Goal: Task Accomplishment & Management: Use online tool/utility

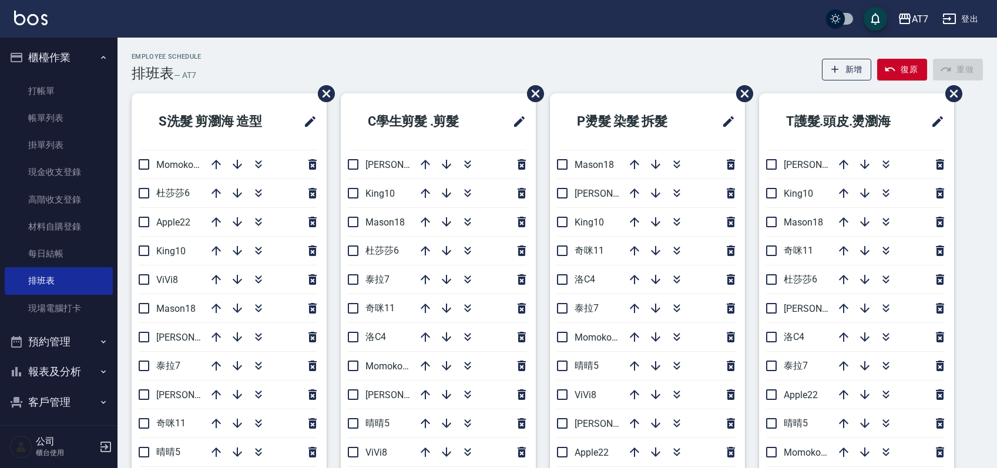
scroll to position [78, 0]
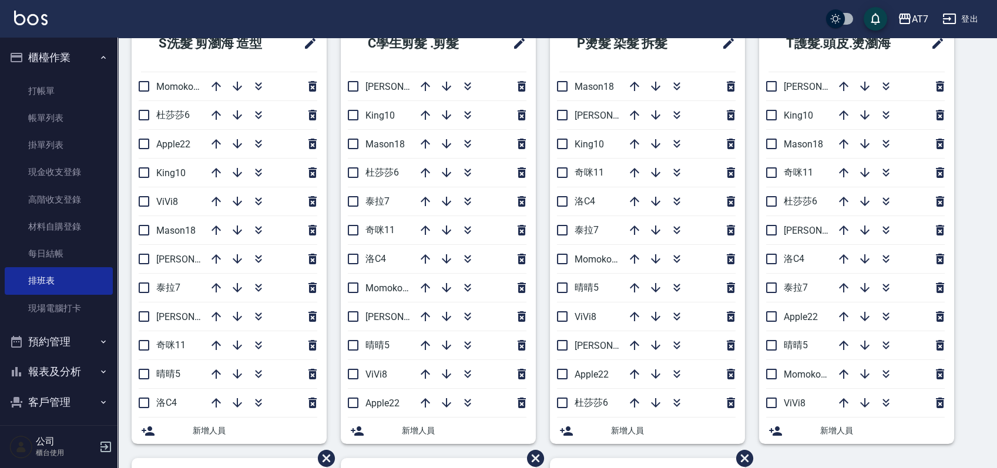
click at [972, 320] on div "S洗髮 剪瀏海 造型 Momoko12 [PERSON_NAME]6 Apple22 King10 ViVi8 Mason18 [PERSON_NAME]9 …" at bounding box center [551, 458] width 866 height 886
click at [979, 306] on div "S洗髮 剪瀏海 造型 Momoko12 [PERSON_NAME]6 Apple22 King10 ViVi8 Mason18 [PERSON_NAME]9 …" at bounding box center [551, 458] width 866 height 886
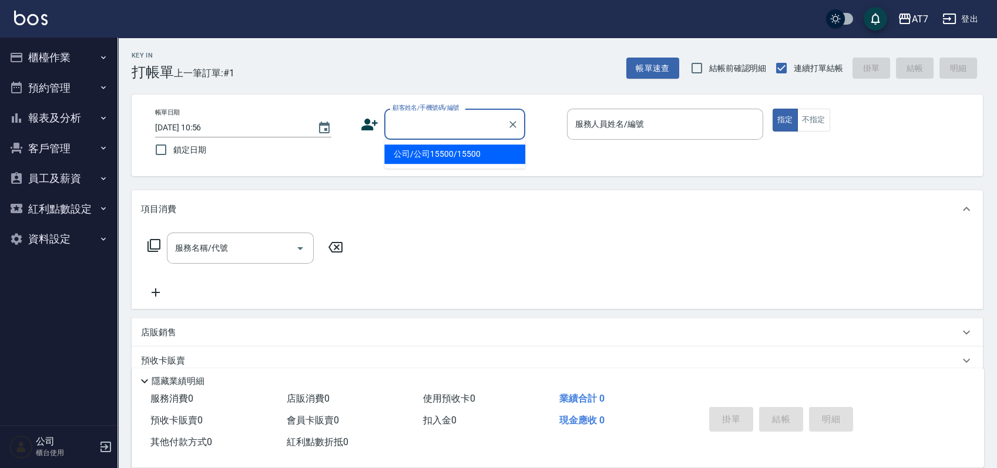
click at [420, 127] on input "顧客姓名/手機號碼/編號" at bounding box center [446, 124] width 113 height 21
type input "16351"
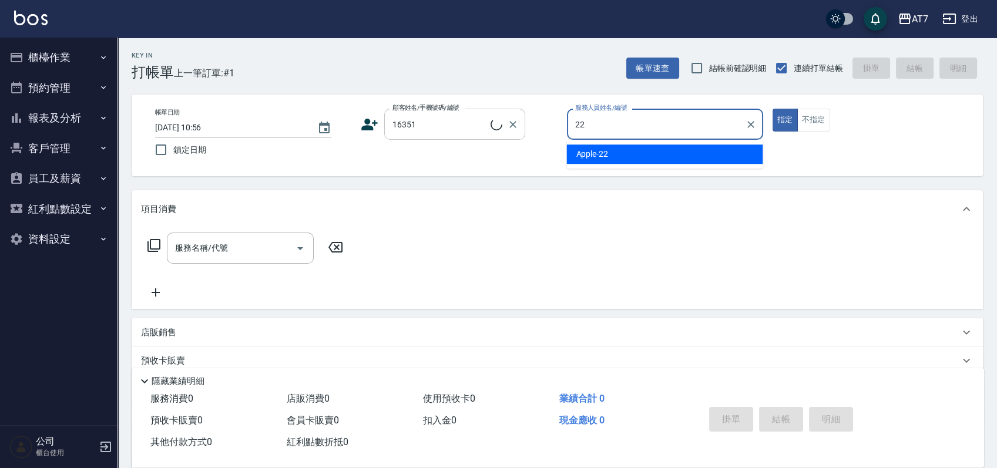
type input "22"
type button "true"
type input "公司/公司16351/16351"
type input "Apple-22"
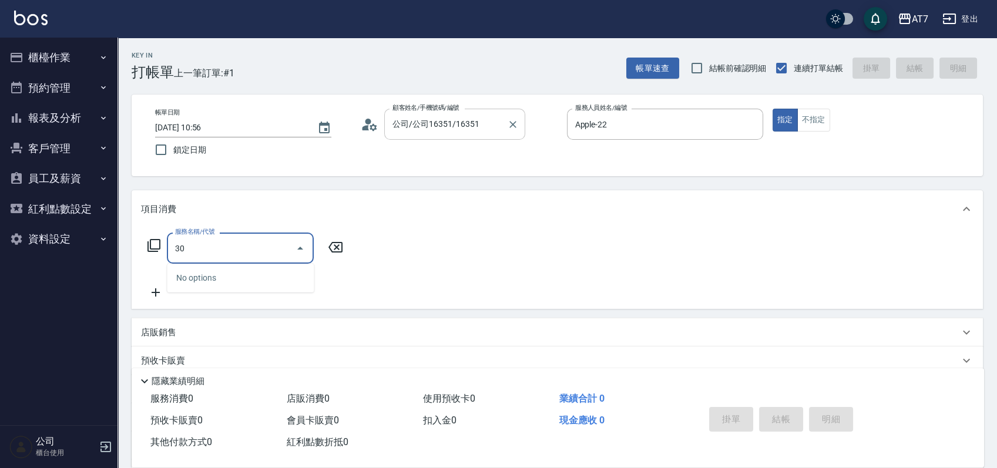
type input "300"
type input "10"
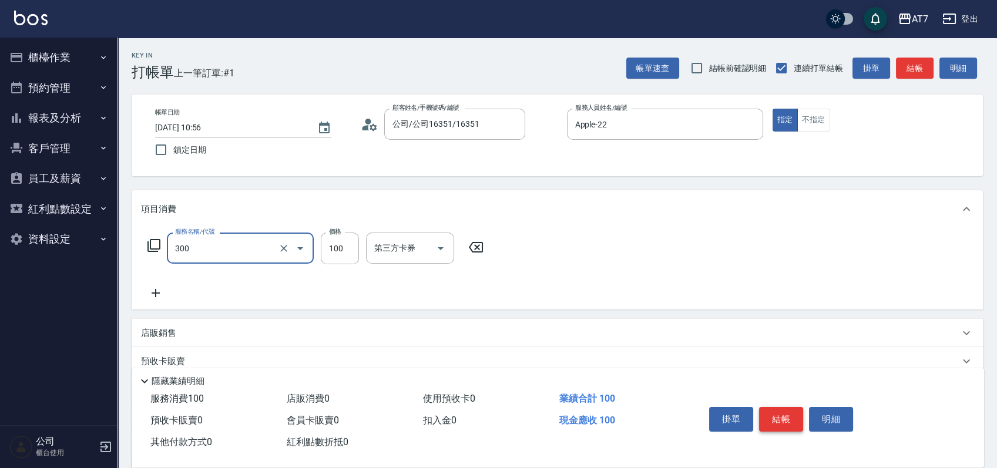
type input "剪瀏海(300)"
click at [770, 407] on button "結帳" at bounding box center [781, 419] width 44 height 25
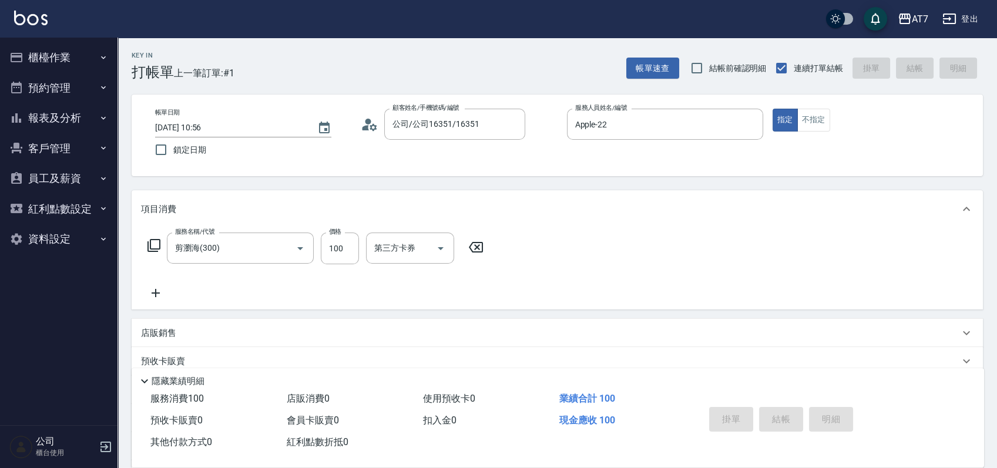
type input "2025/09/23 12:23"
type input "0"
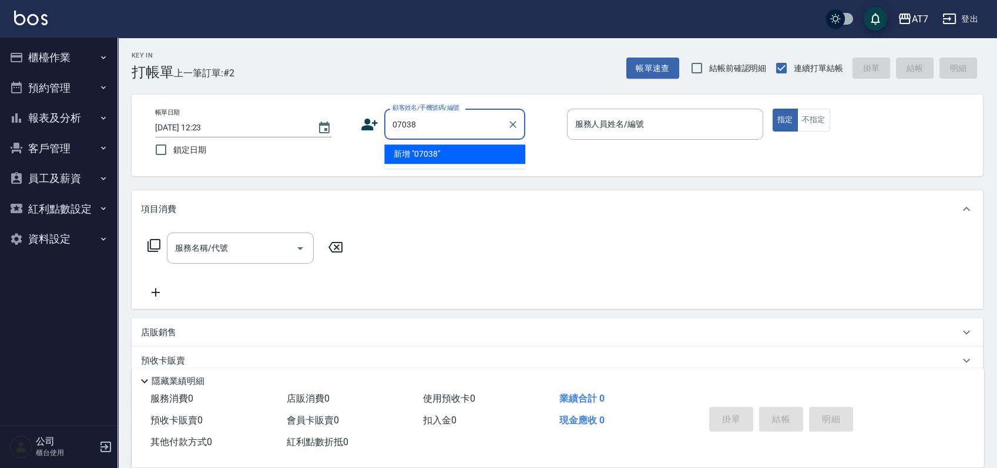
type input "07038"
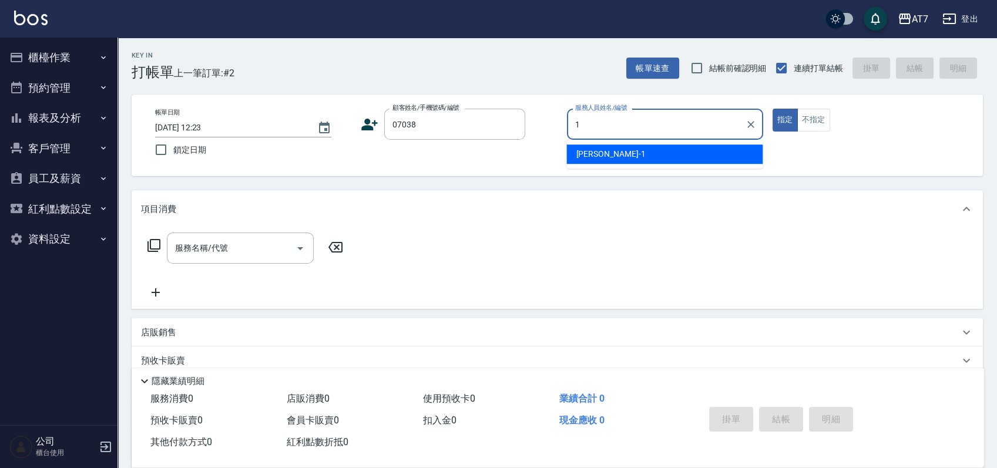
type input "米雪兒-1"
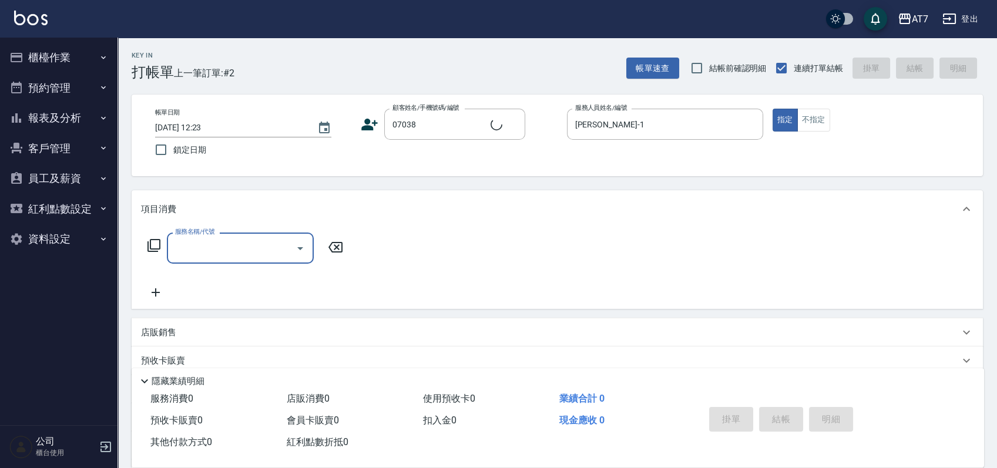
type input "公司/公司07038/07038"
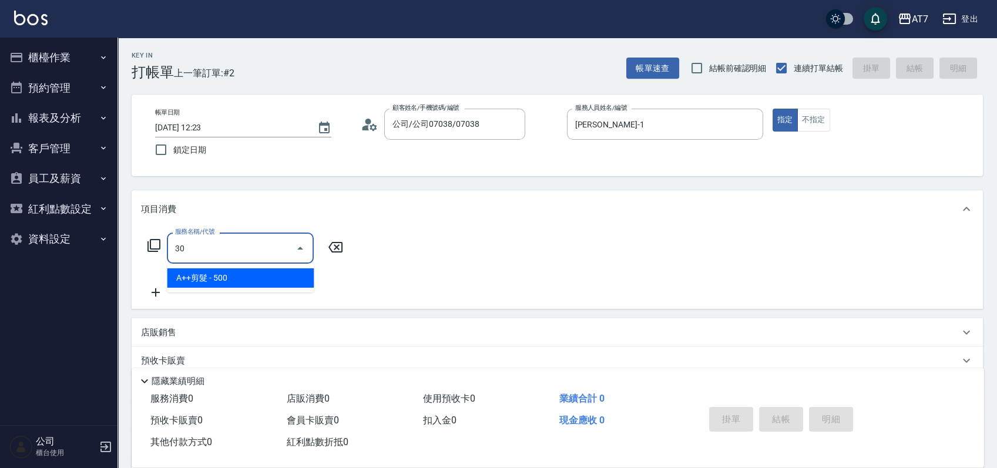
type input "305"
type input "50"
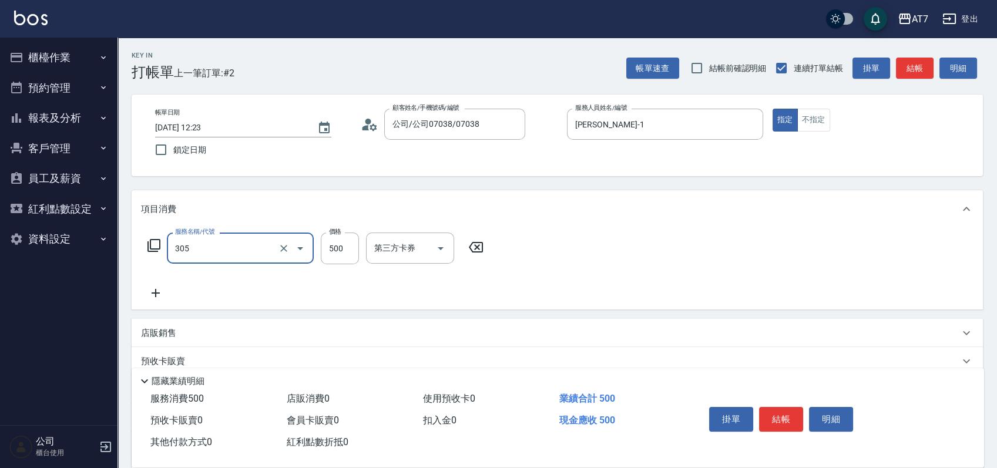
type input "A++剪髮(305)"
type input "0"
type input "650"
type input "60"
type input "650"
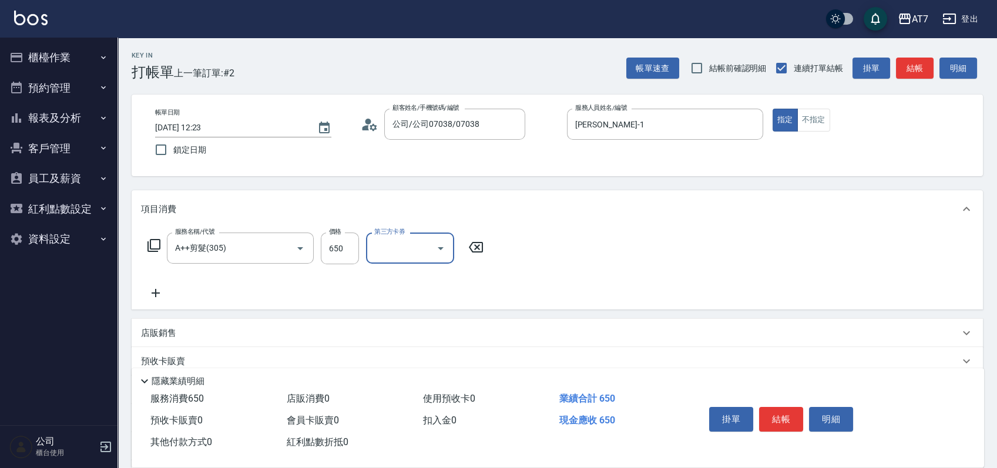
click at [770, 407] on button "結帳" at bounding box center [781, 419] width 44 height 25
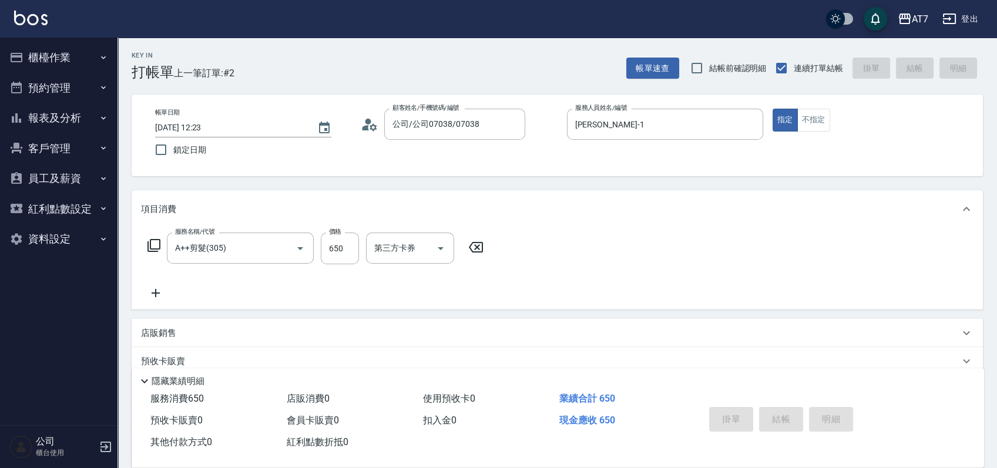
type input "2025/09/23 12:24"
type input "0"
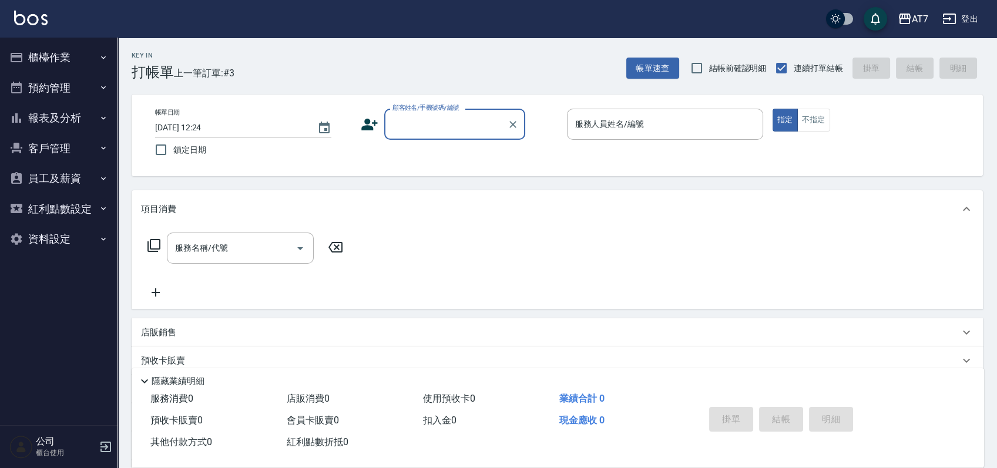
click at [62, 58] on button "櫃檯作業" at bounding box center [59, 57] width 108 height 31
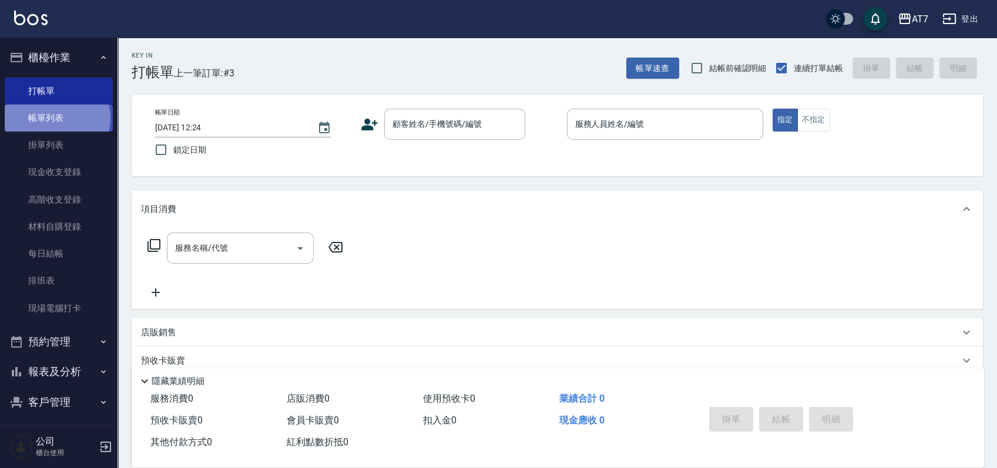
click at [56, 118] on link "帳單列表" at bounding box center [59, 118] width 108 height 27
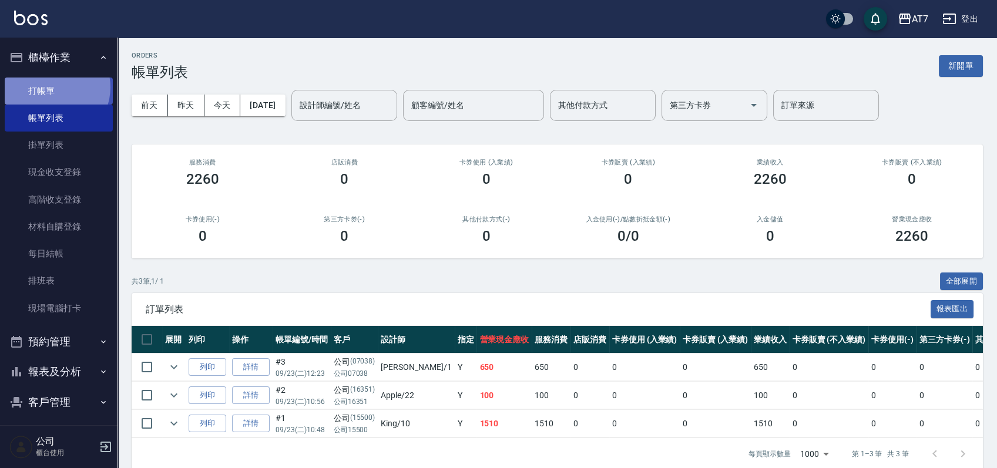
click at [52, 87] on link "打帳單" at bounding box center [59, 91] width 108 height 27
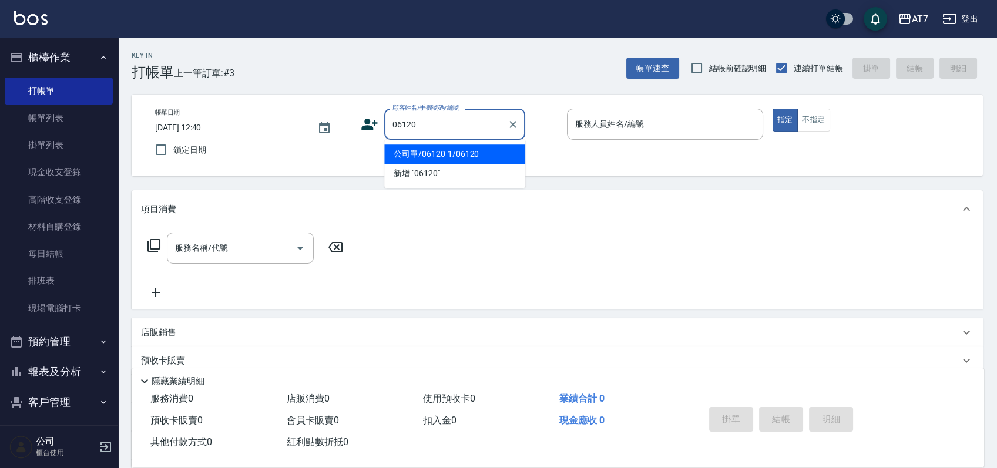
type input "公司單/06120-1/06120"
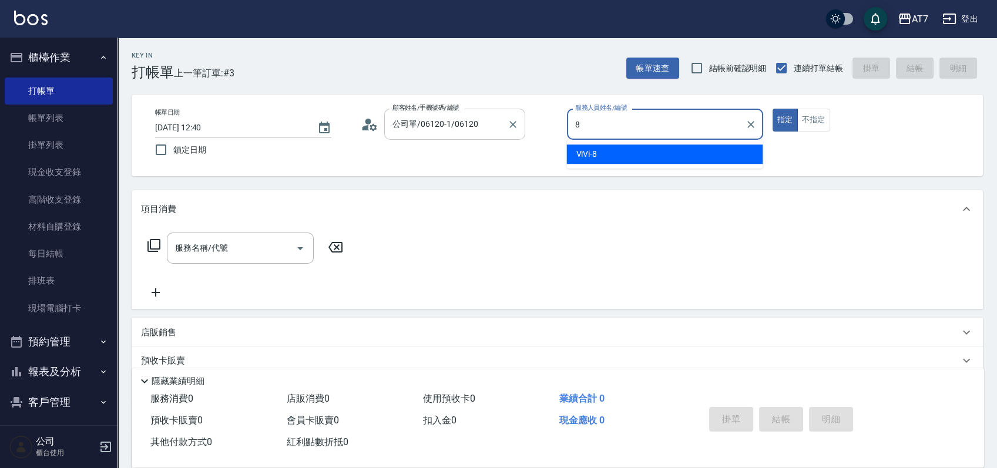
type input "ViVi-8"
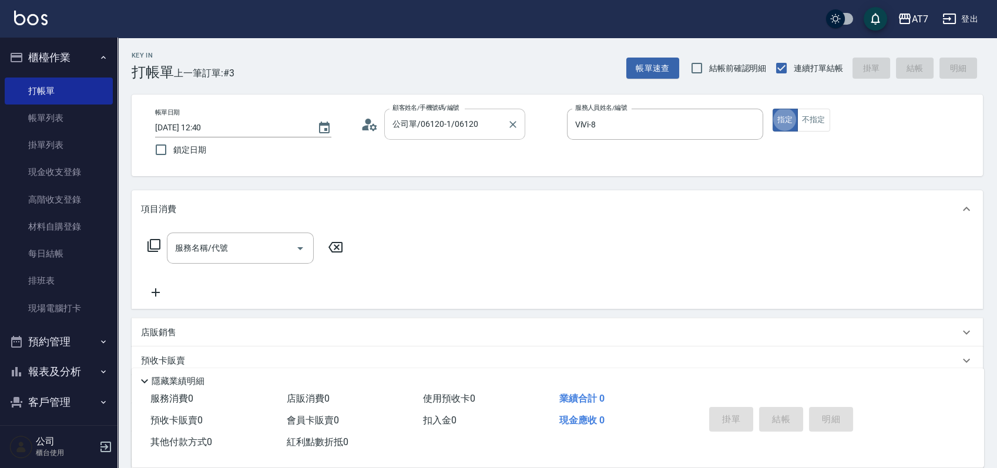
type button "true"
type input "501"
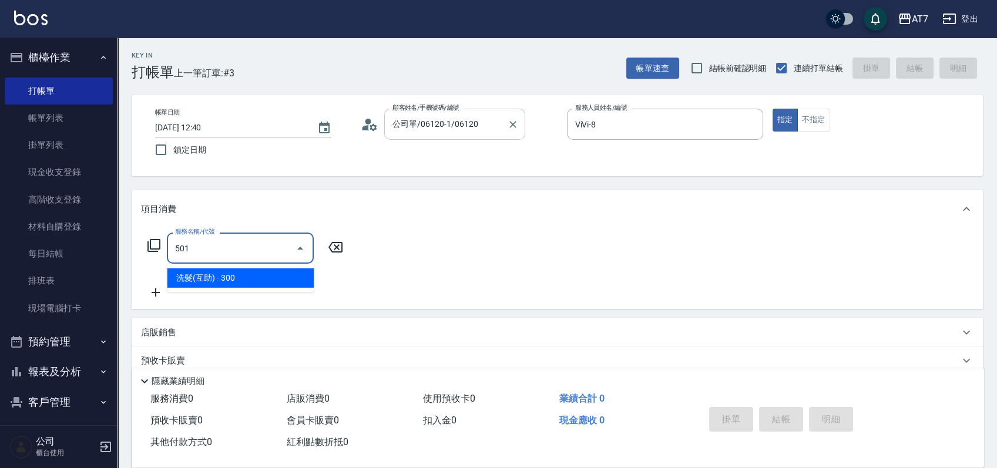
type input "30"
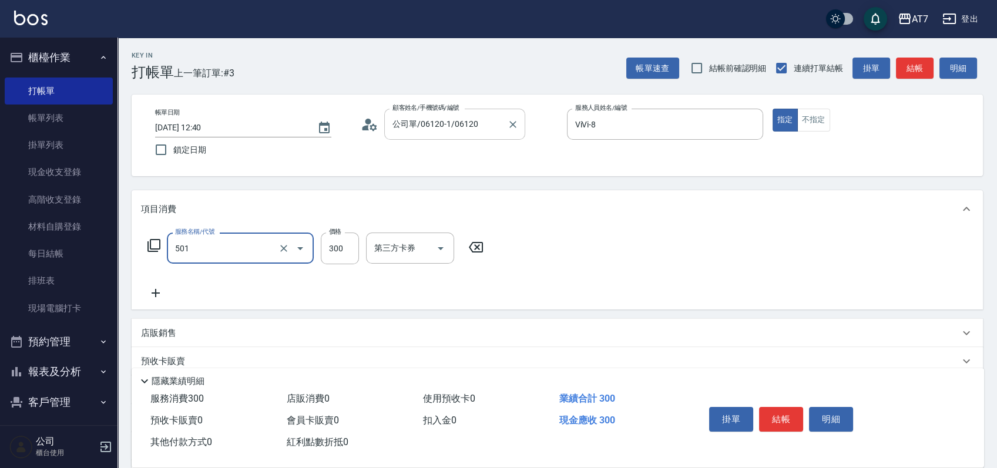
type input "洗髮(互助)(501)"
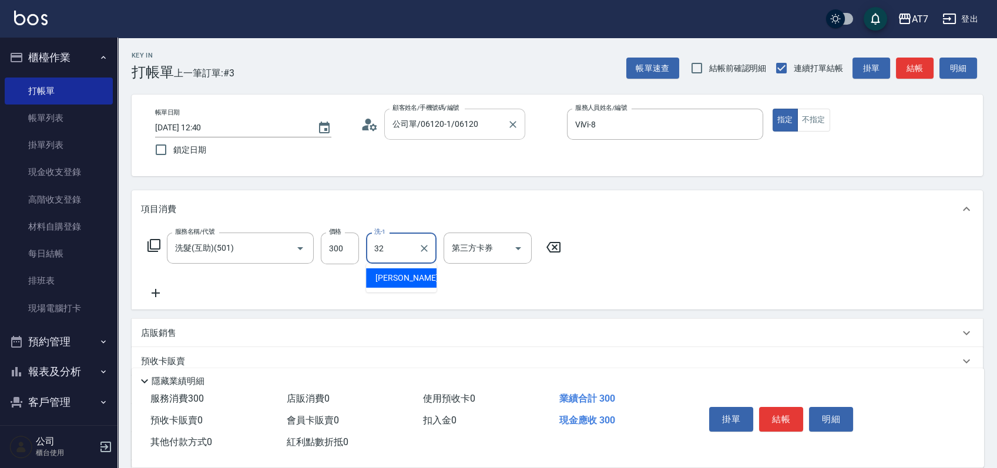
type input "小慈-32"
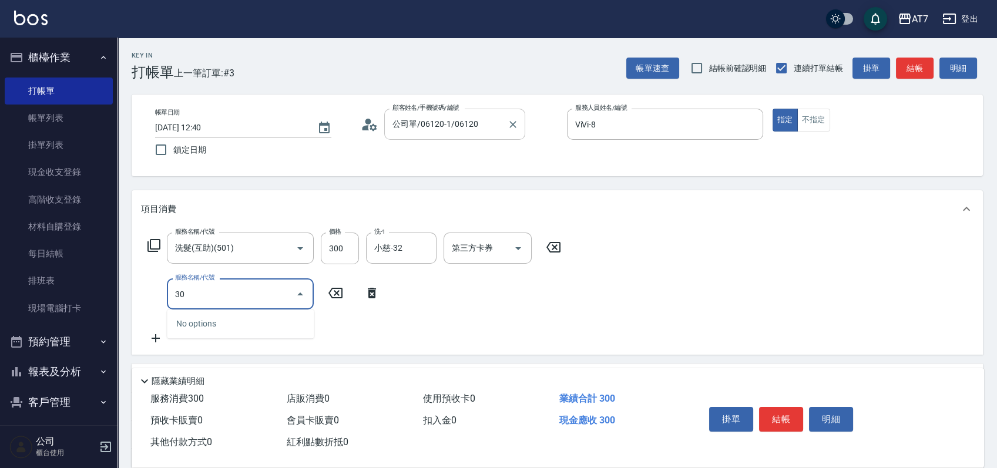
type input "302"
type input "60"
type input "剪髮(302)"
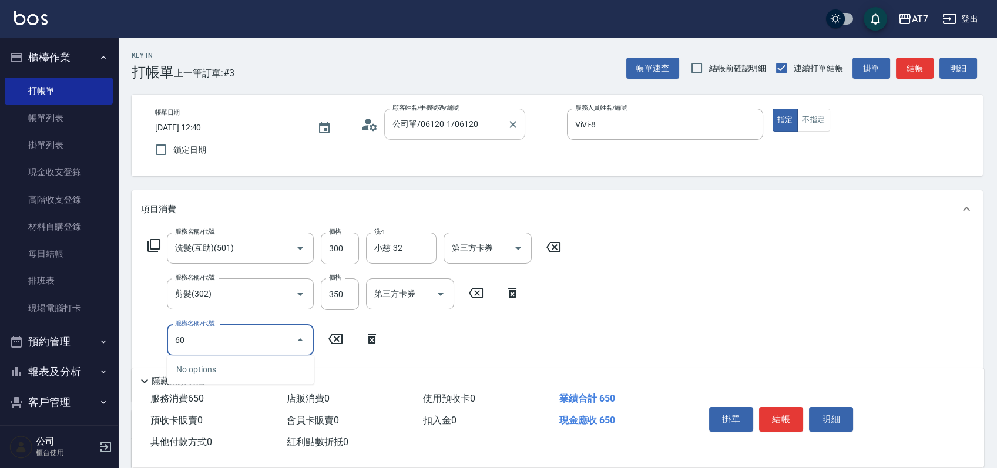
type input "605"
type input "160"
type input "順子護髮(助(605)"
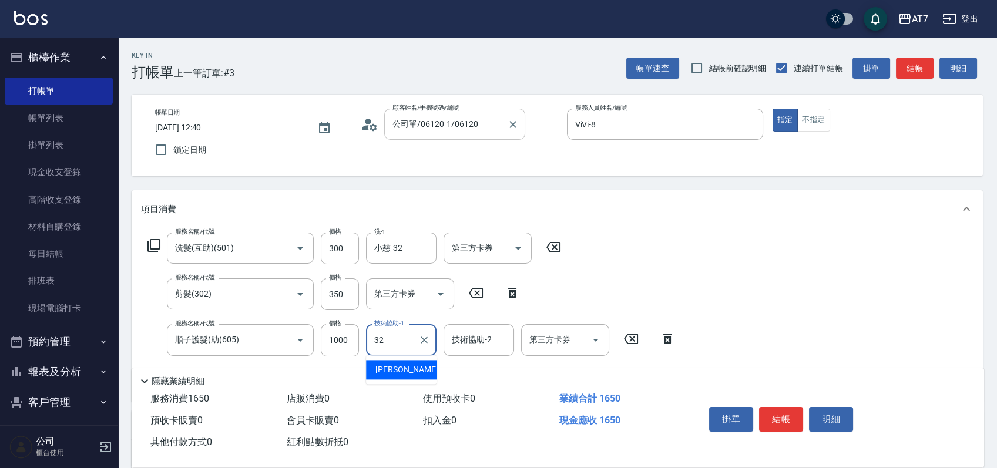
type input "小慈-32"
click at [768, 413] on button "結帳" at bounding box center [781, 419] width 44 height 25
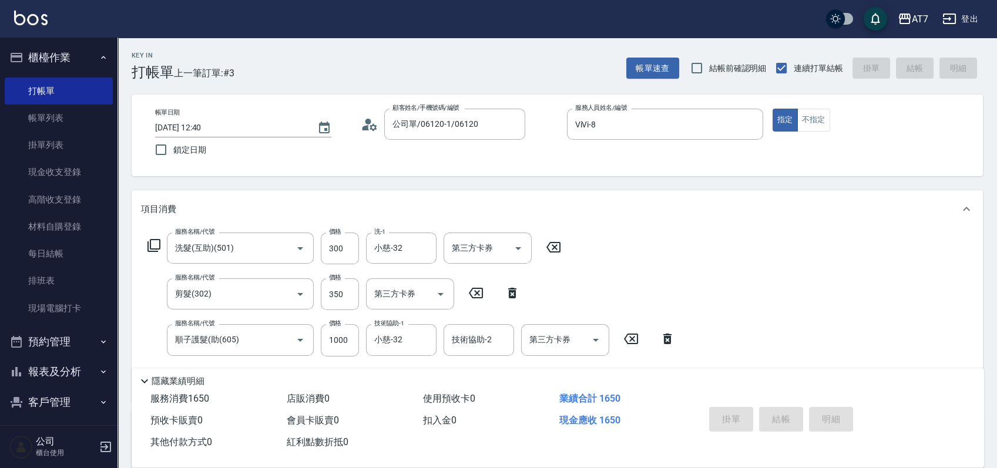
type input "0"
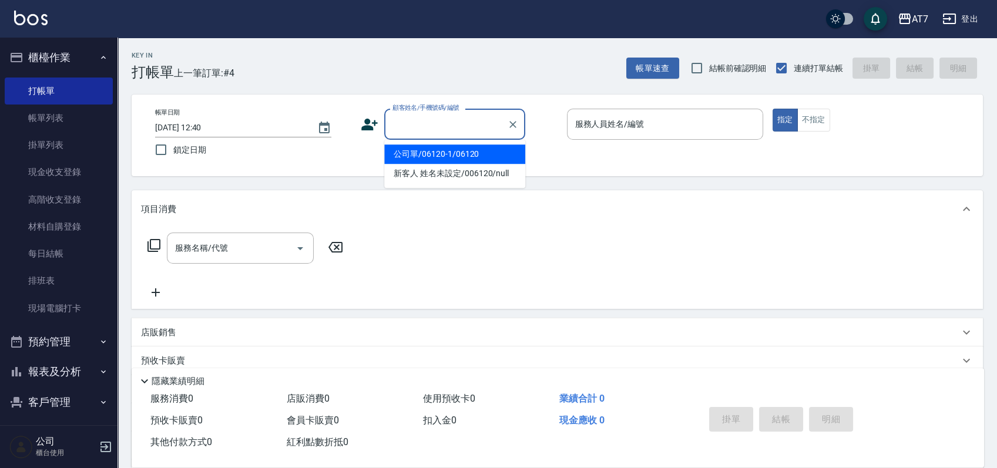
click at [441, 128] on input "顧客姓名/手機號碼/編號" at bounding box center [446, 124] width 113 height 21
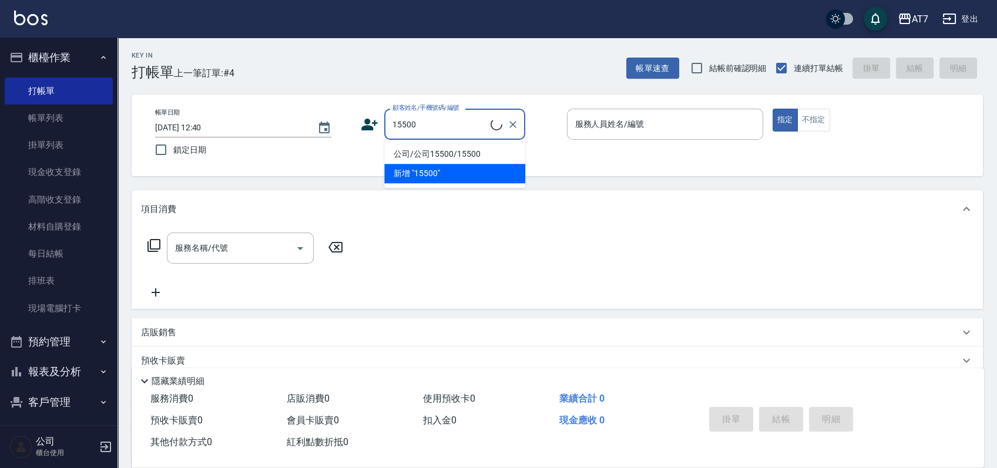
type input "公司/公司15500/15500"
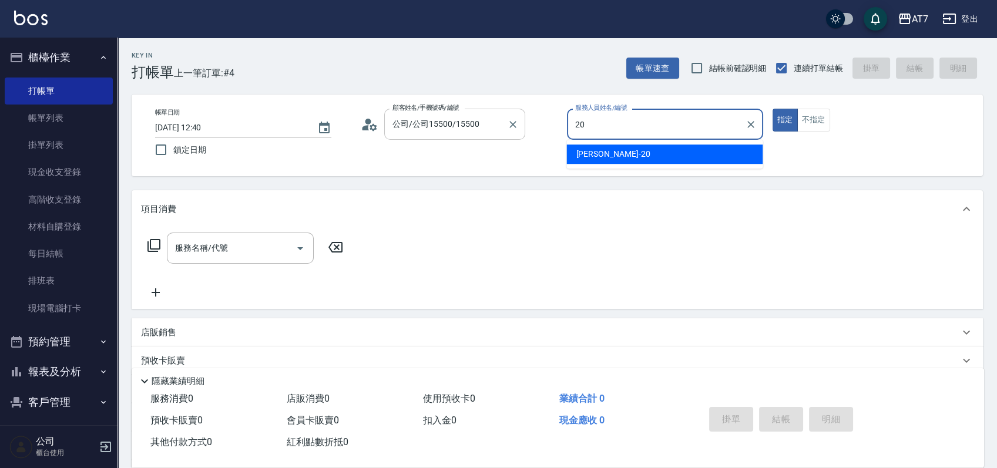
type input "妮可-20"
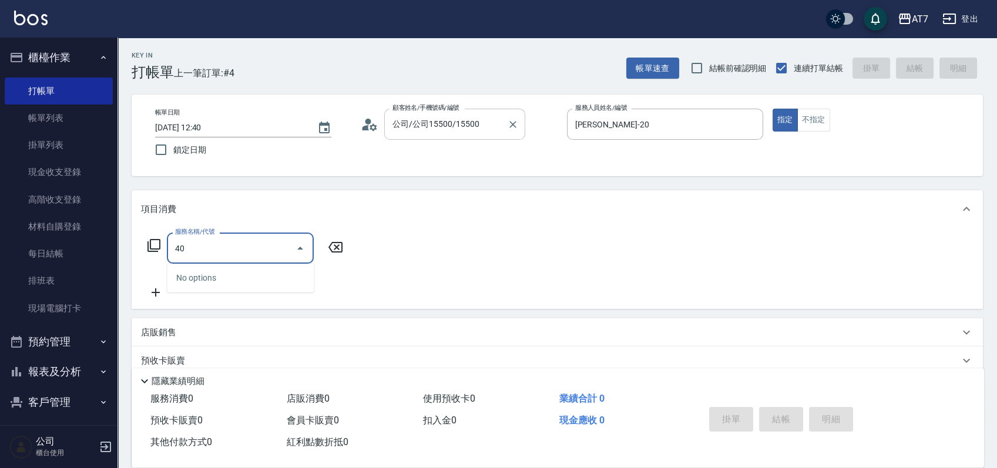
type input "400"
type input "150"
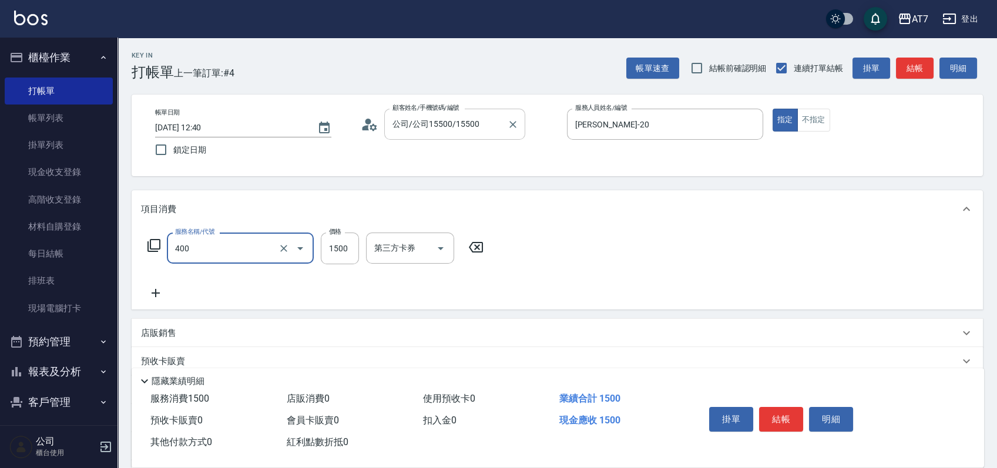
type input "染髮(400)"
type input "1"
type input "0"
type input "185"
type input "10"
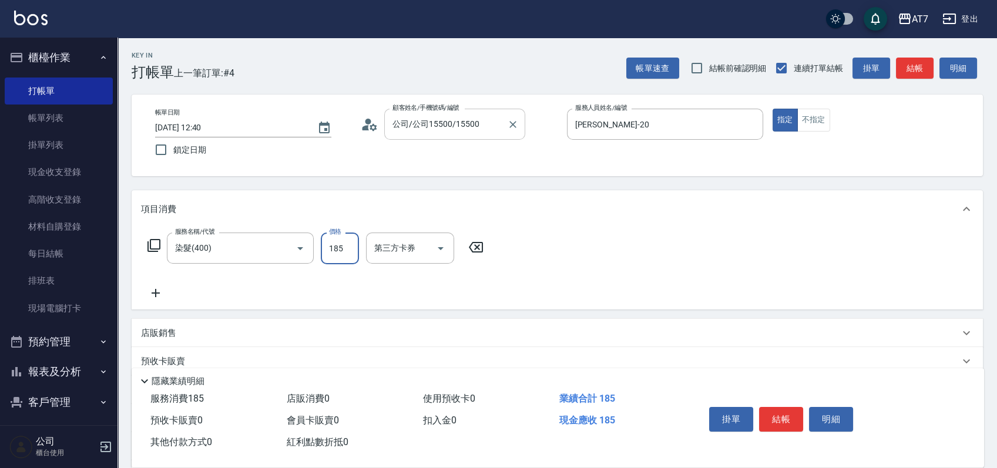
type input "1850"
type input "180"
type input "1850"
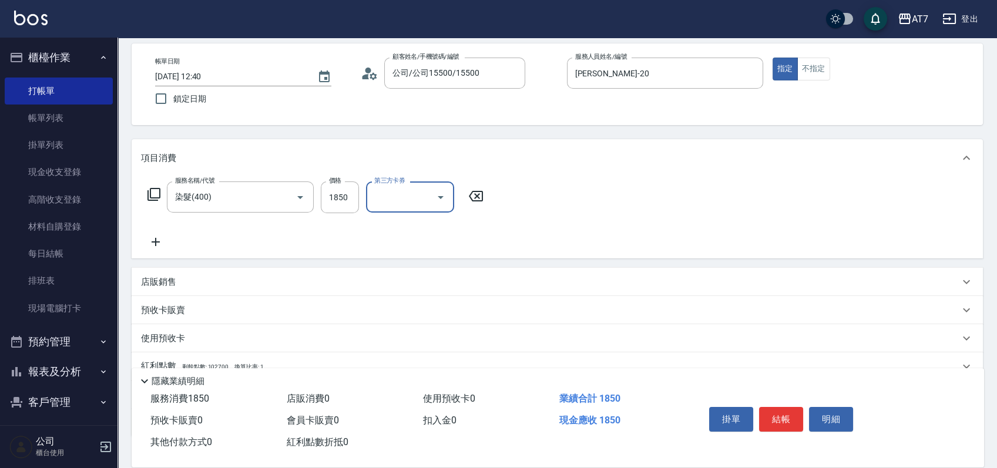
scroll to position [131, 0]
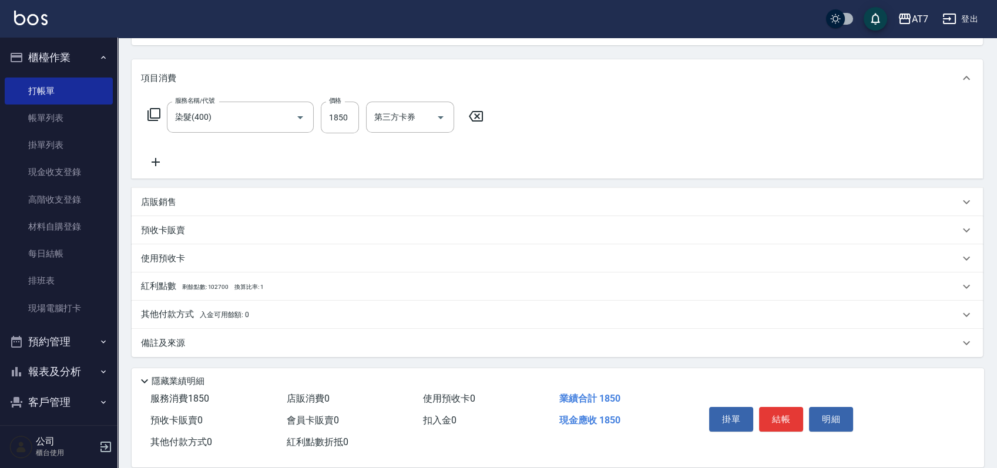
click at [319, 315] on div "其他付款方式 入金可用餘額: 0" at bounding box center [550, 315] width 819 height 13
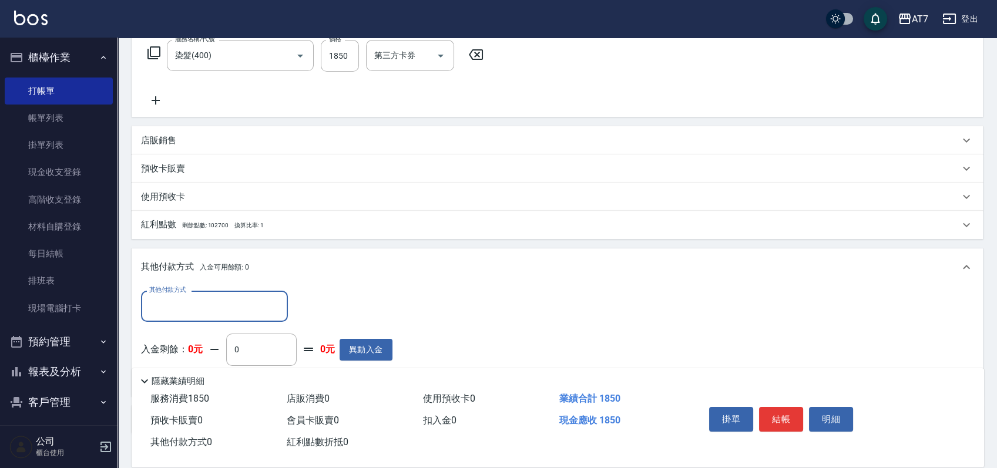
scroll to position [269, 0]
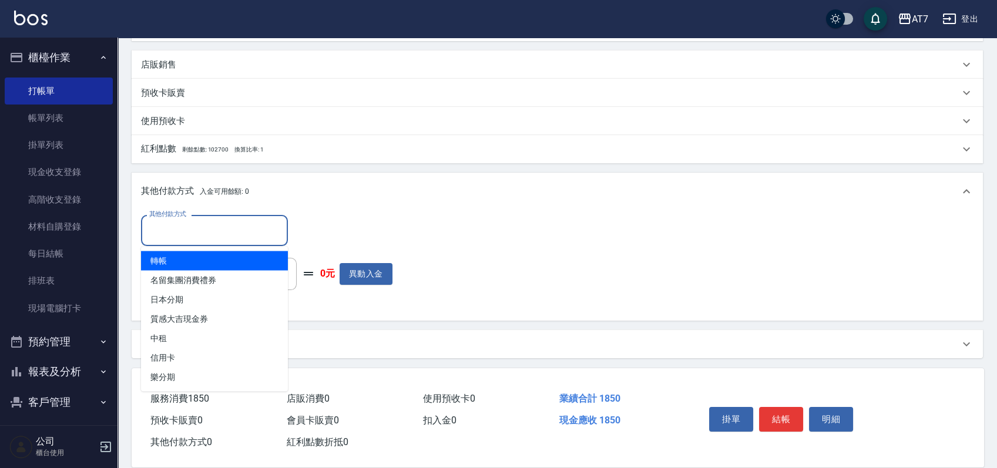
click at [197, 238] on input "其他付款方式" at bounding box center [214, 230] width 136 height 21
click at [195, 265] on span "轉帳" at bounding box center [214, 260] width 147 height 19
type input "轉帳"
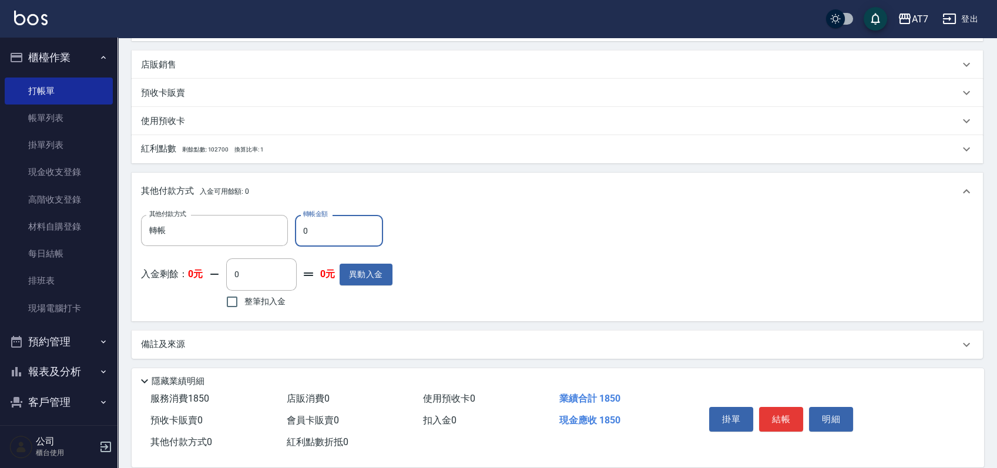
click at [300, 232] on input "0" at bounding box center [339, 231] width 88 height 32
type input "180"
type input "160"
type input "1850"
type input "0"
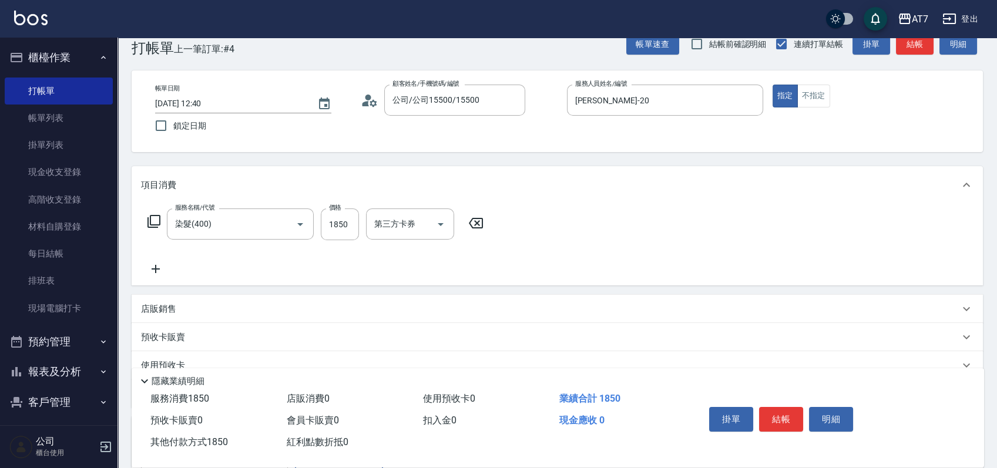
scroll to position [0, 0]
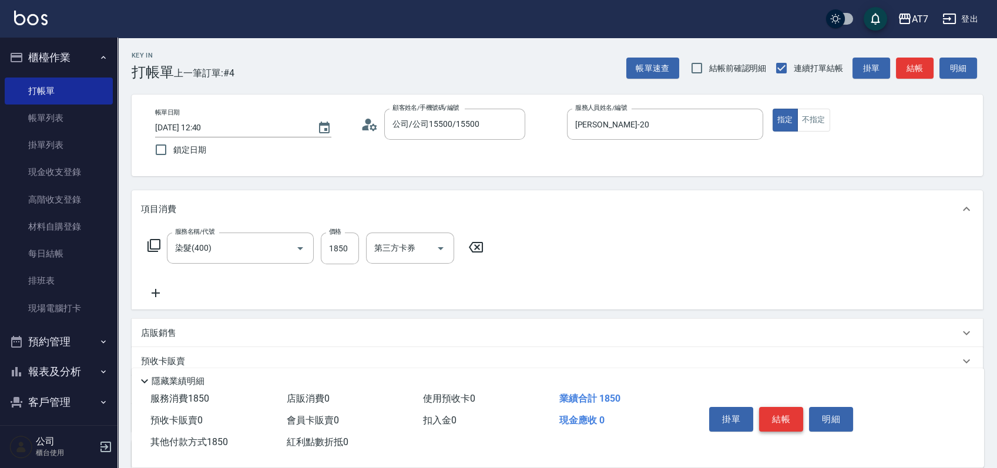
type input "1850"
click at [778, 423] on button "結帳" at bounding box center [781, 419] width 44 height 25
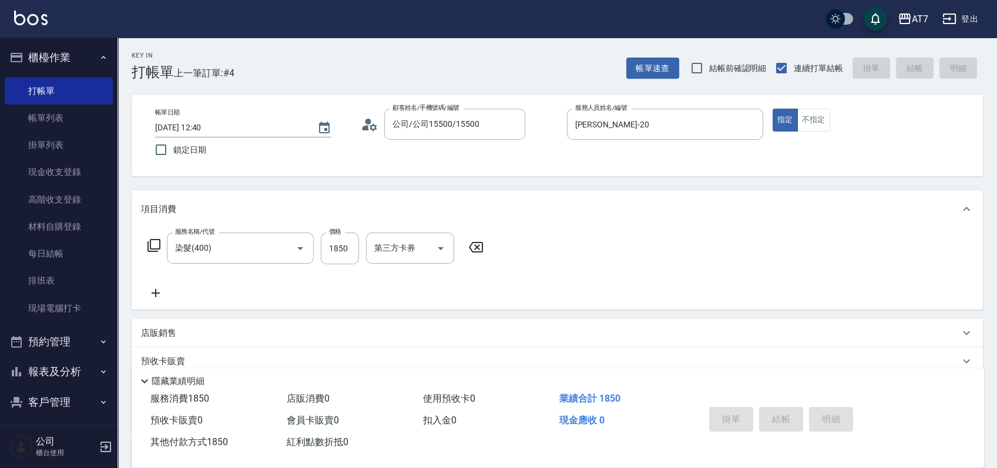
type input "2025/09/23 12:42"
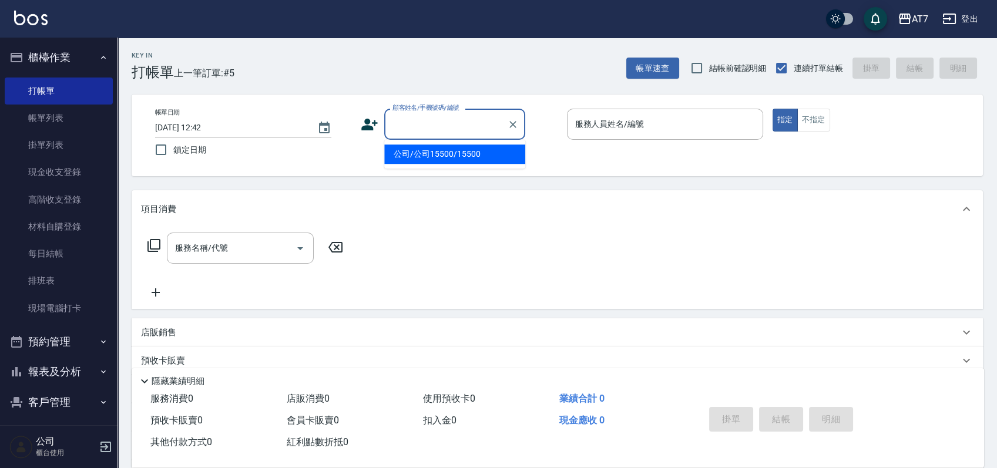
click at [443, 127] on input "顧客姓名/手機號碼/編號" at bounding box center [446, 124] width 113 height 21
type input "16351"
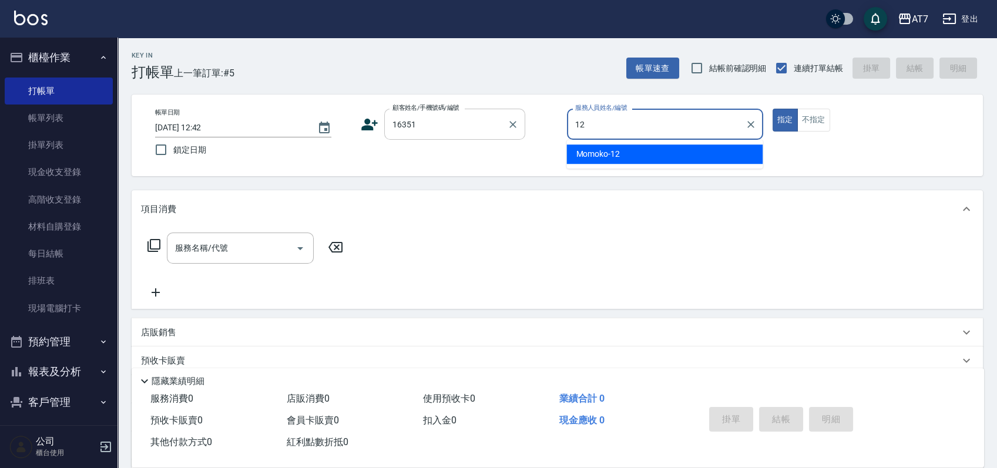
type input "Momoko-12"
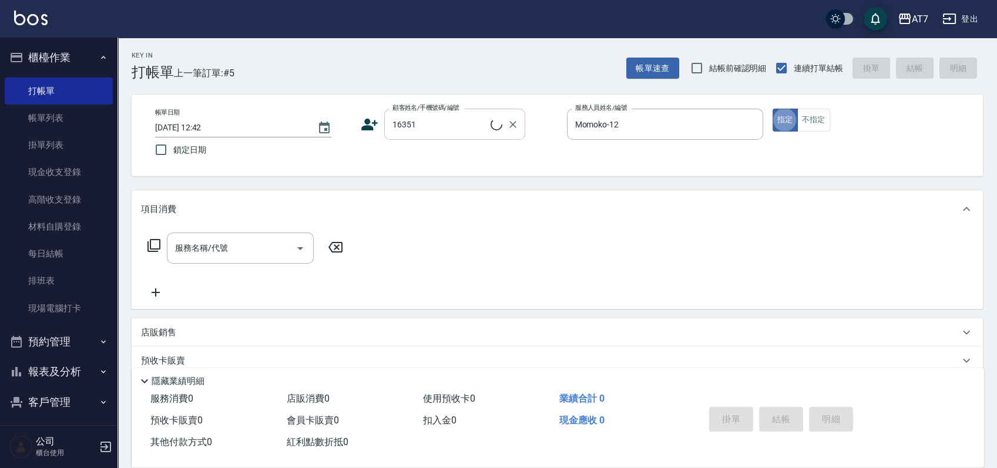
type input "公司/公司16351/16351"
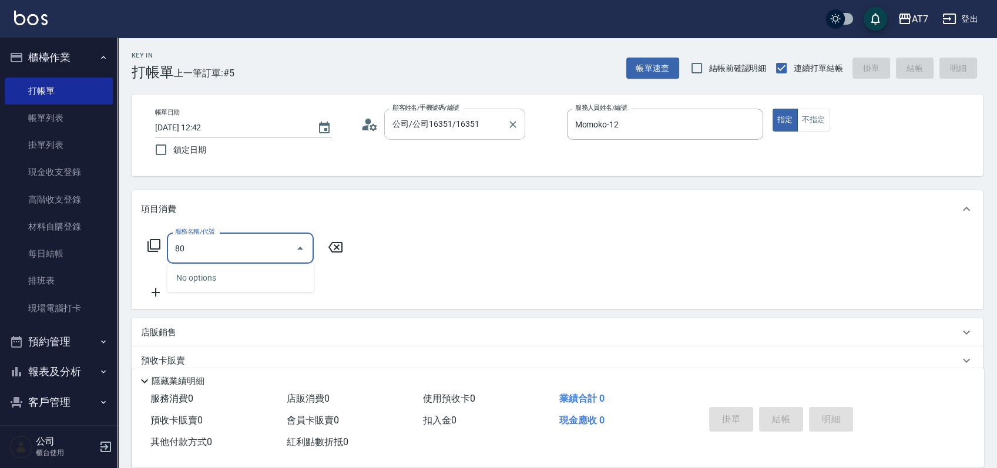
type input "803"
type input "60"
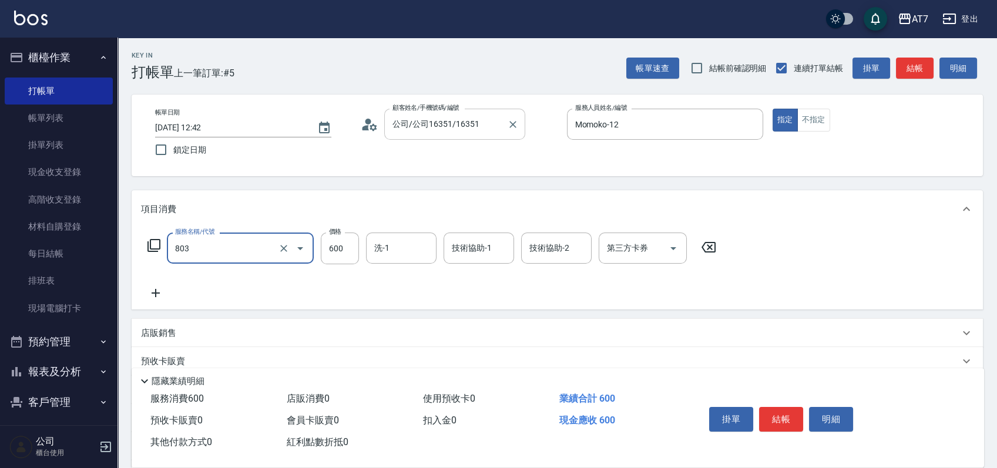
type input "髮原素去角質(互助)(803)"
type input "7"
type input "0"
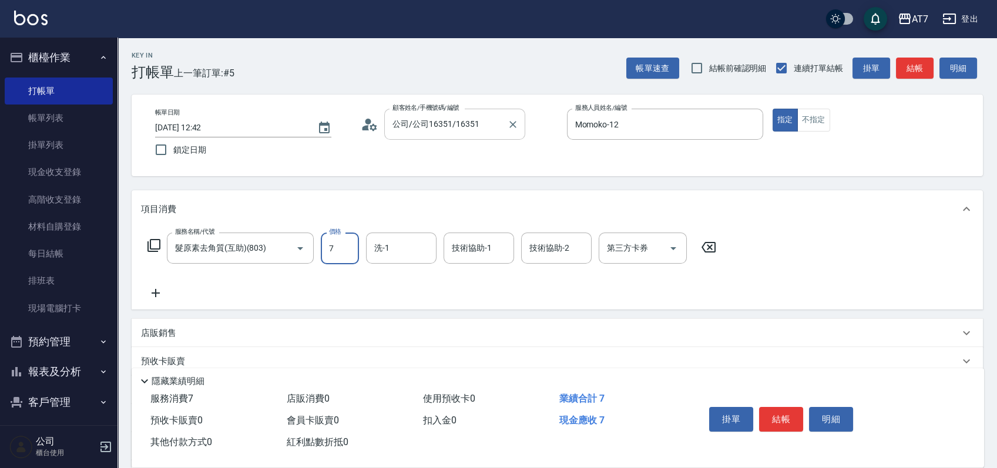
type input "75"
type input "70"
type input "750"
click at [779, 407] on button "結帳" at bounding box center [781, 419] width 44 height 25
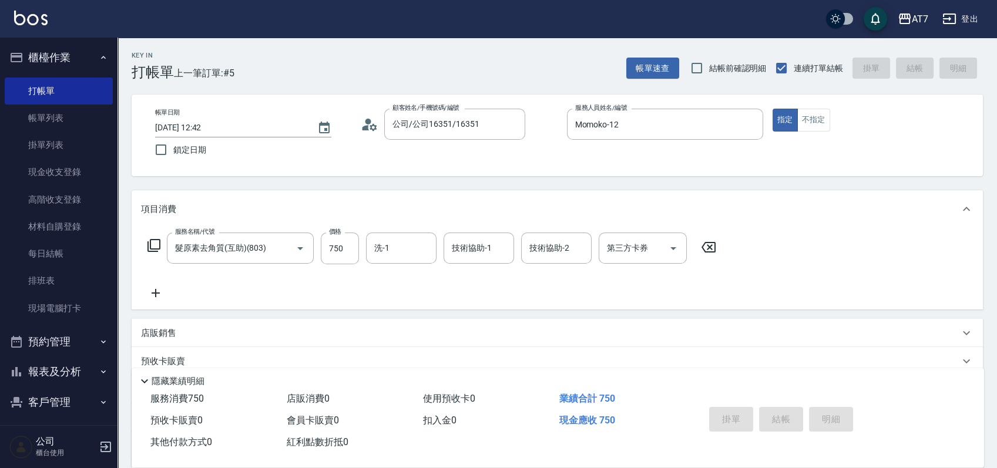
type input "2025/09/23 12:51"
type input "0"
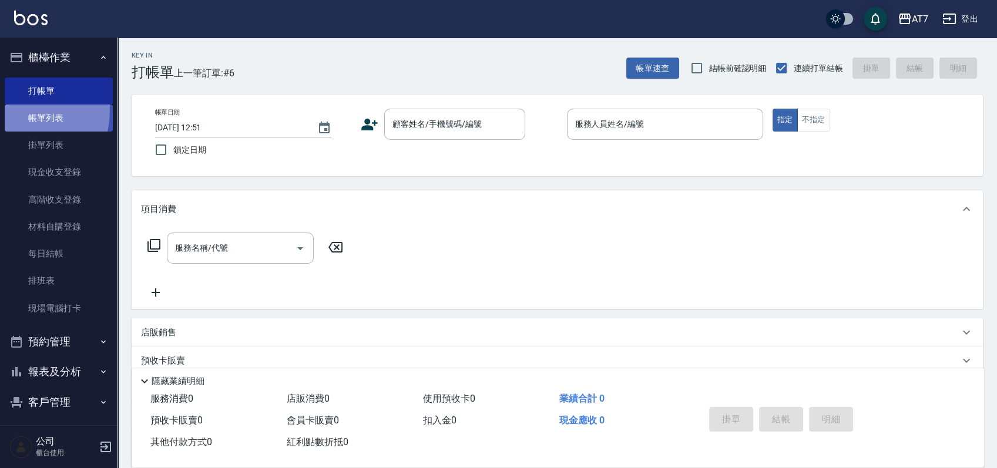
click at [5, 110] on link "帳單列表" at bounding box center [59, 118] width 108 height 27
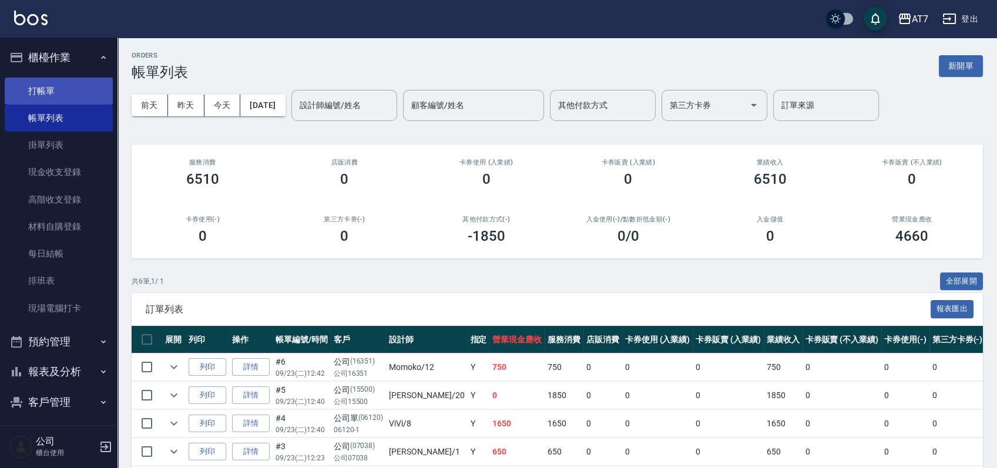
click at [51, 81] on link "打帳單" at bounding box center [59, 91] width 108 height 27
